Goal: Obtain resource: Download file/media

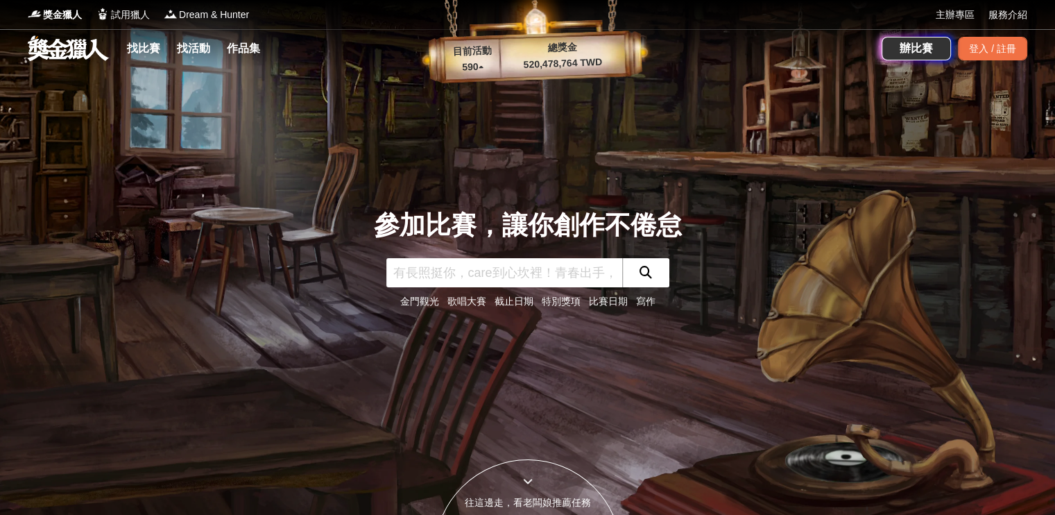
click at [456, 269] on input "text" at bounding box center [504, 272] width 236 height 29
type input "ㄕ"
type input "金融科技"
click button "submit" at bounding box center [645, 272] width 47 height 29
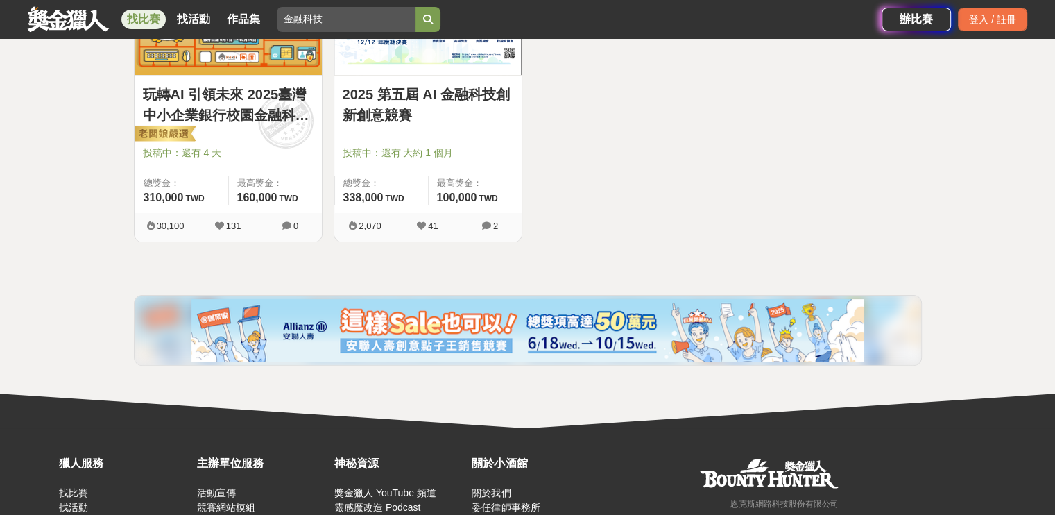
scroll to position [346, 0]
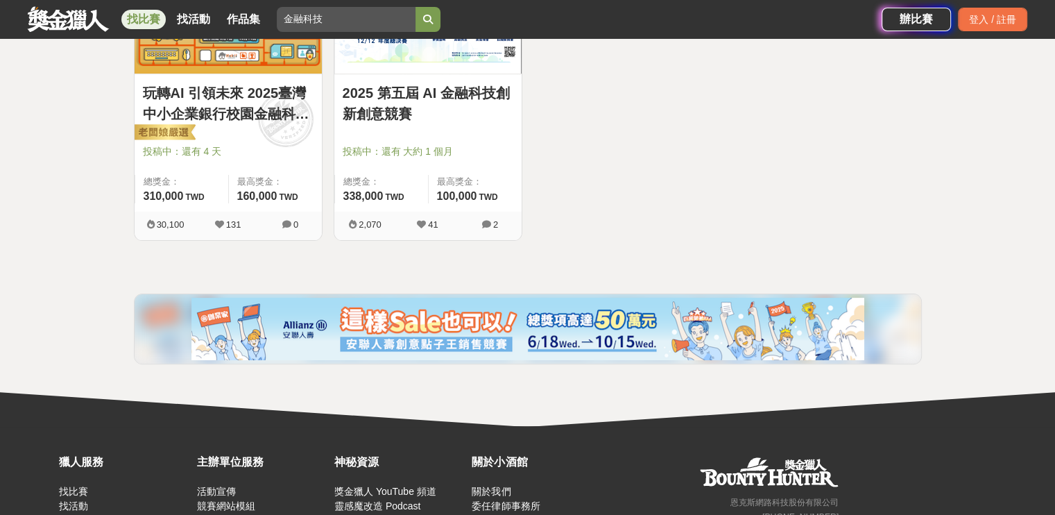
click at [416, 97] on link "2025 第五屆 AI 金融科技創新創意競賽" at bounding box center [428, 104] width 171 height 42
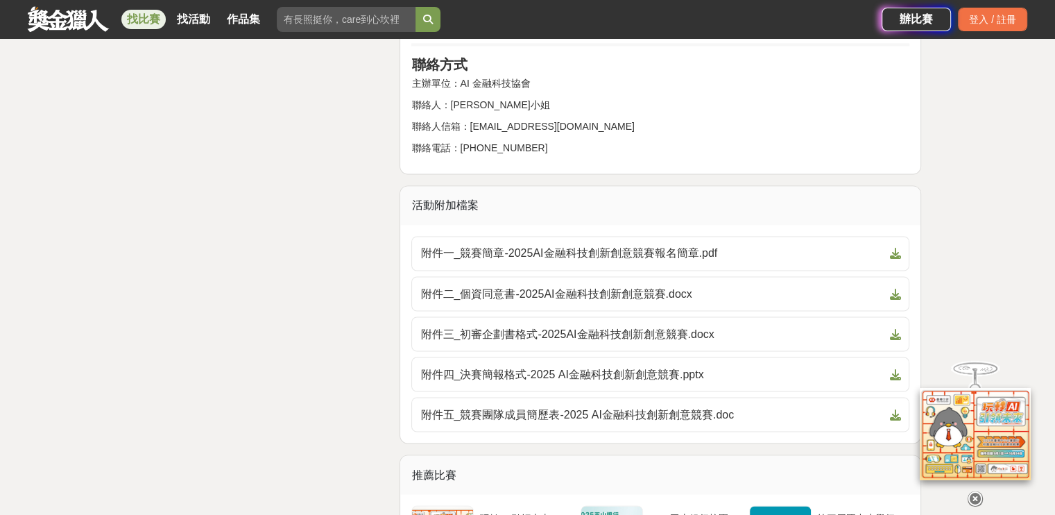
scroll to position [2357, 0]
click at [567, 325] on span "附件三_初審企劃書格式-2025AI金融科技創新創意競賽.docx" at bounding box center [651, 333] width 463 height 17
